Goal: Task Accomplishment & Management: Complete application form

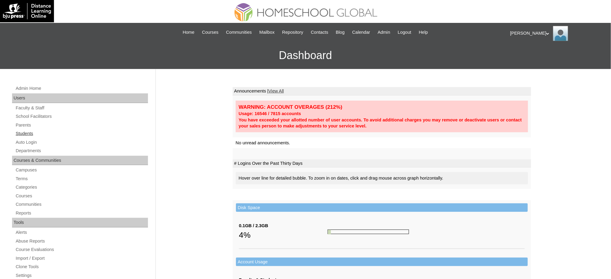
click at [20, 135] on link "Students" at bounding box center [81, 134] width 133 height 8
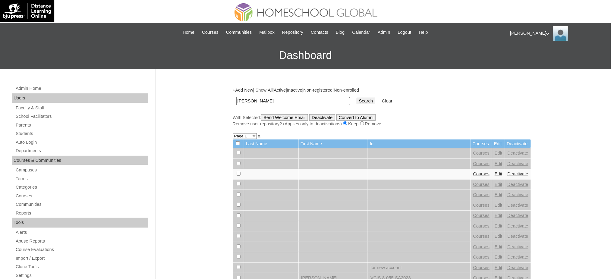
type input "[PERSON_NAME]"
click at [357, 98] on input "Search" at bounding box center [366, 101] width 19 height 7
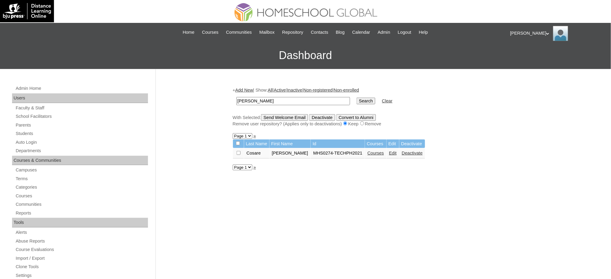
click at [367, 152] on link "Courses" at bounding box center [375, 153] width 17 height 5
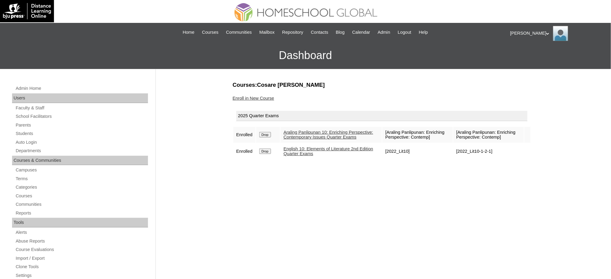
click at [262, 97] on link "Enroll in New Course" at bounding box center [254, 98] width 42 height 5
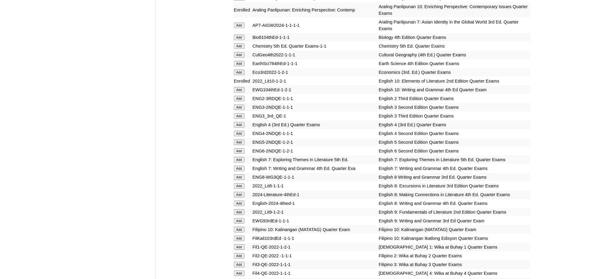
scroll to position [603, 0]
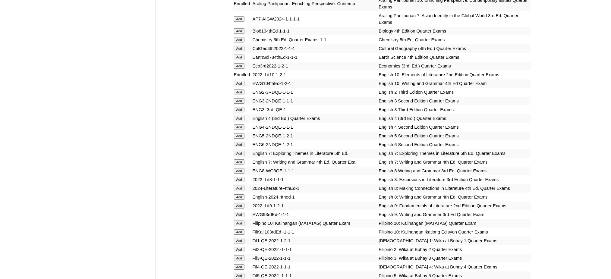
click at [240, 81] on input "Add" at bounding box center [239, 83] width 11 height 5
click at [242, 221] on input "Add" at bounding box center [239, 223] width 11 height 5
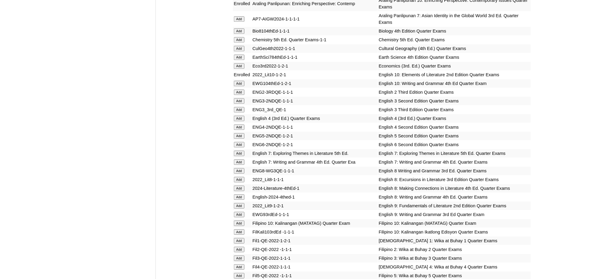
click at [242, 221] on input "Add" at bounding box center [239, 223] width 11 height 5
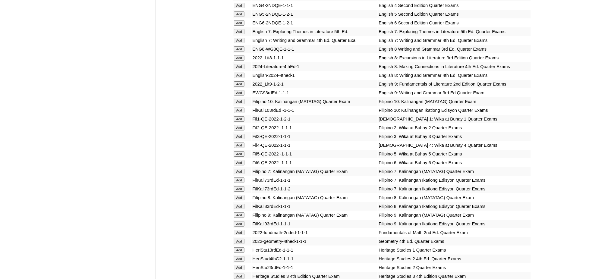
scroll to position [764, 0]
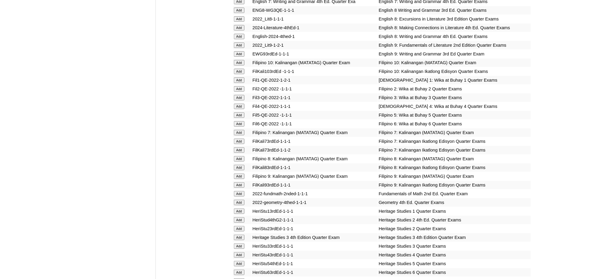
click at [238, 200] on input "Add" at bounding box center [239, 202] width 11 height 5
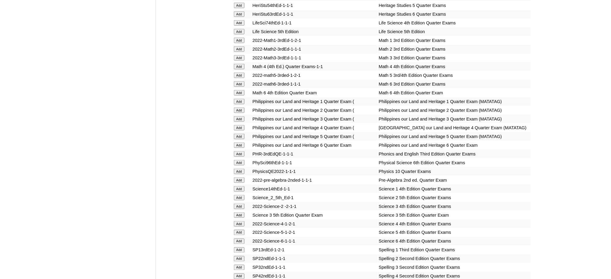
scroll to position [1125, 0]
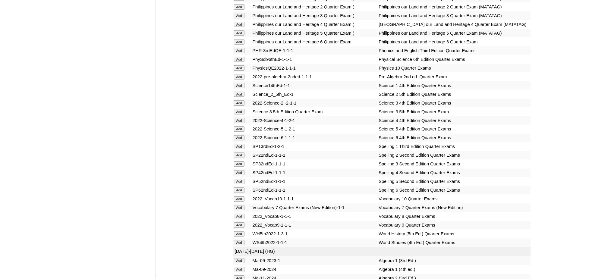
click at [239, 65] on input "Add" at bounding box center [239, 67] width 11 height 5
click at [236, 197] on input "Add" at bounding box center [239, 199] width 11 height 5
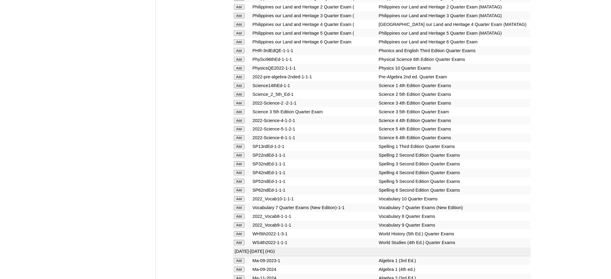
click at [236, 197] on input "Add" at bounding box center [239, 199] width 11 height 5
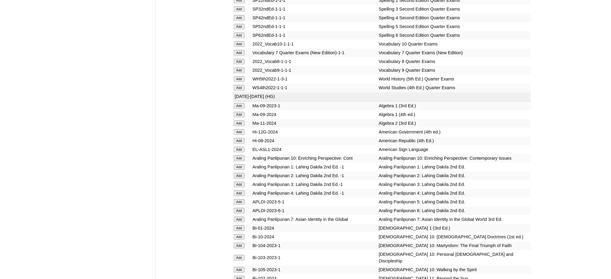
scroll to position [1286, 0]
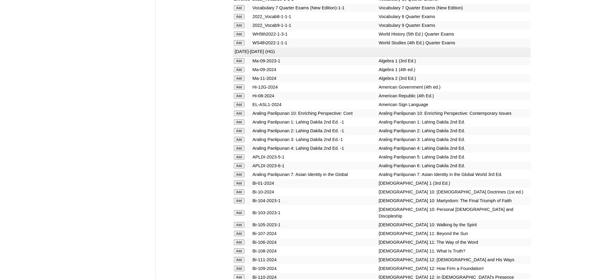
scroll to position [1326, 0]
click at [238, 110] on input "Add" at bounding box center [239, 112] width 11 height 5
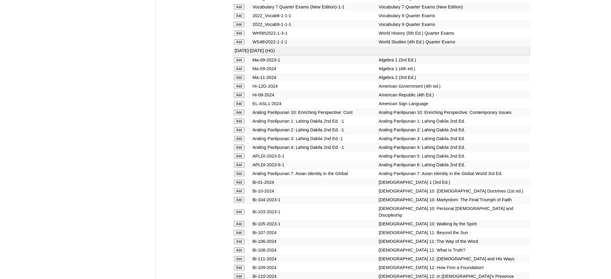
click at [238, 110] on input "Add" at bounding box center [239, 112] width 11 height 5
click at [239, 188] on input "Add" at bounding box center [239, 190] width 11 height 5
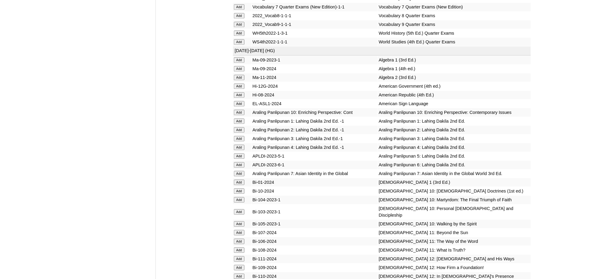
click at [239, 188] on input "Add" at bounding box center [239, 190] width 11 height 5
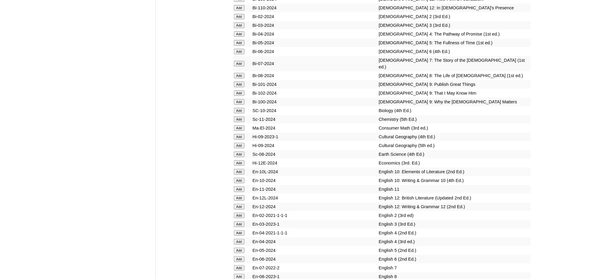
scroll to position [1608, 0]
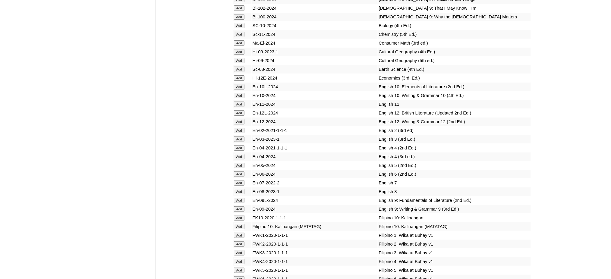
scroll to position [1688, 0]
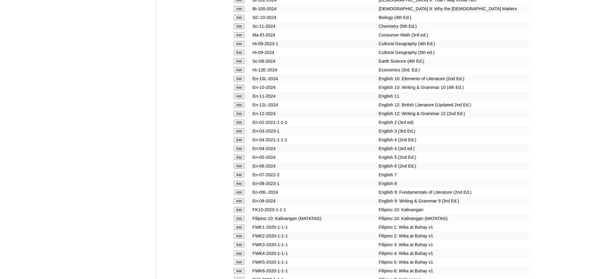
click at [238, 76] on input "Add" at bounding box center [239, 78] width 11 height 5
click at [241, 85] on input "Add" at bounding box center [239, 87] width 11 height 5
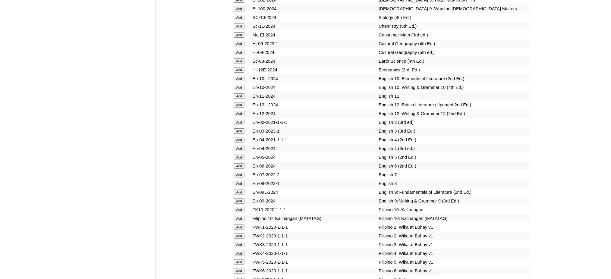
click at [241, 85] on input "Add" at bounding box center [239, 87] width 11 height 5
click at [241, 216] on input "Add" at bounding box center [239, 218] width 11 height 5
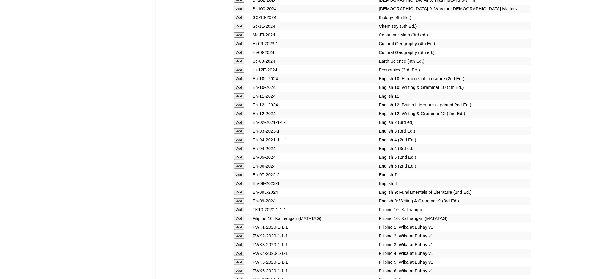
click at [241, 216] on input "Add" at bounding box center [239, 218] width 11 height 5
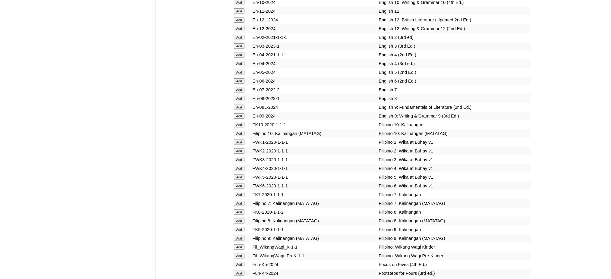
scroll to position [1849, 0]
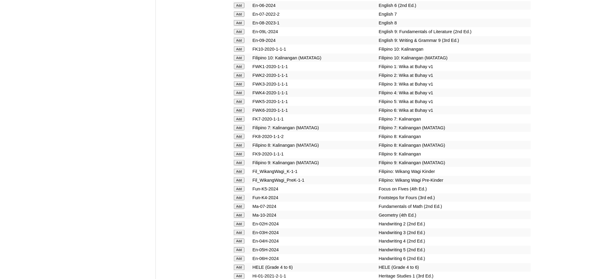
click at [244, 213] on input "Add" at bounding box center [239, 215] width 11 height 5
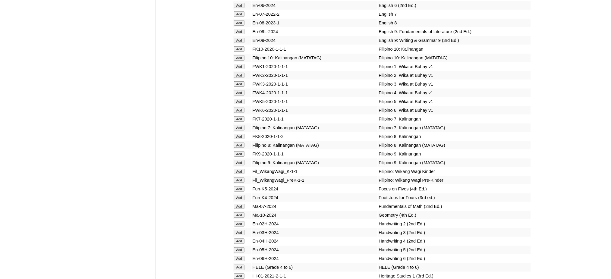
click at [244, 213] on input "Add" at bounding box center [239, 215] width 11 height 5
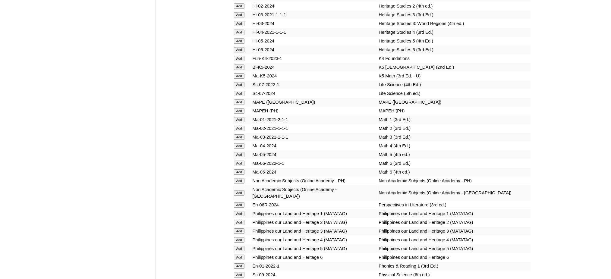
scroll to position [2170, 0]
